Goal: Information Seeking & Learning: Learn about a topic

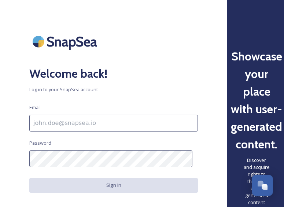
click at [92, 122] on input at bounding box center [113, 123] width 169 height 17
type input "[EMAIL_ADDRESS][DOMAIN_NAME]"
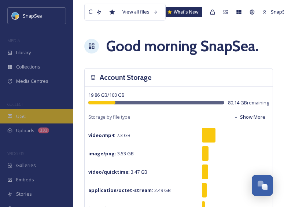
click at [27, 117] on div "UGC" at bounding box center [36, 116] width 73 height 14
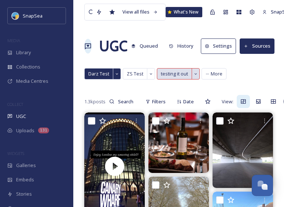
click at [178, 77] on span "testing it out" at bounding box center [174, 73] width 27 height 7
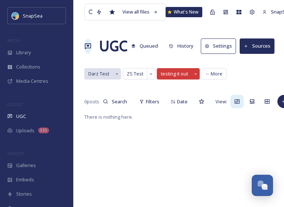
click at [106, 77] on span "Darz Test" at bounding box center [98, 73] width 21 height 7
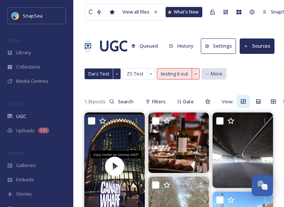
click at [211, 73] on span "More" at bounding box center [217, 73] width 12 height 7
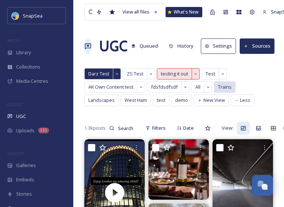
click at [223, 86] on span "Trains" at bounding box center [225, 87] width 14 height 7
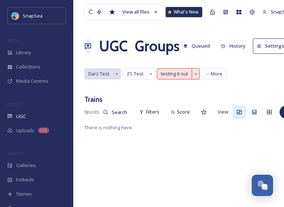
click at [99, 76] on span "Darz Test" at bounding box center [98, 73] width 21 height 7
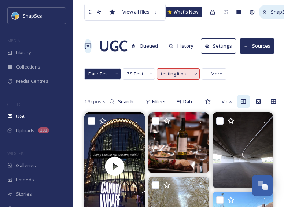
click at [283, 13] on span "SnapSea CS" at bounding box center [284, 11] width 27 height 7
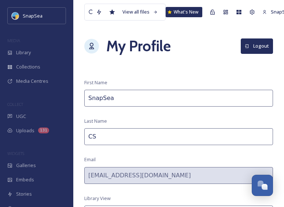
click at [260, 44] on button "Logout" at bounding box center [257, 45] width 32 height 15
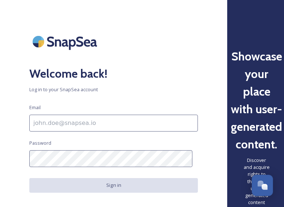
click at [137, 48] on div at bounding box center [113, 41] width 169 height 25
